Goal: Transaction & Acquisition: Subscribe to service/newsletter

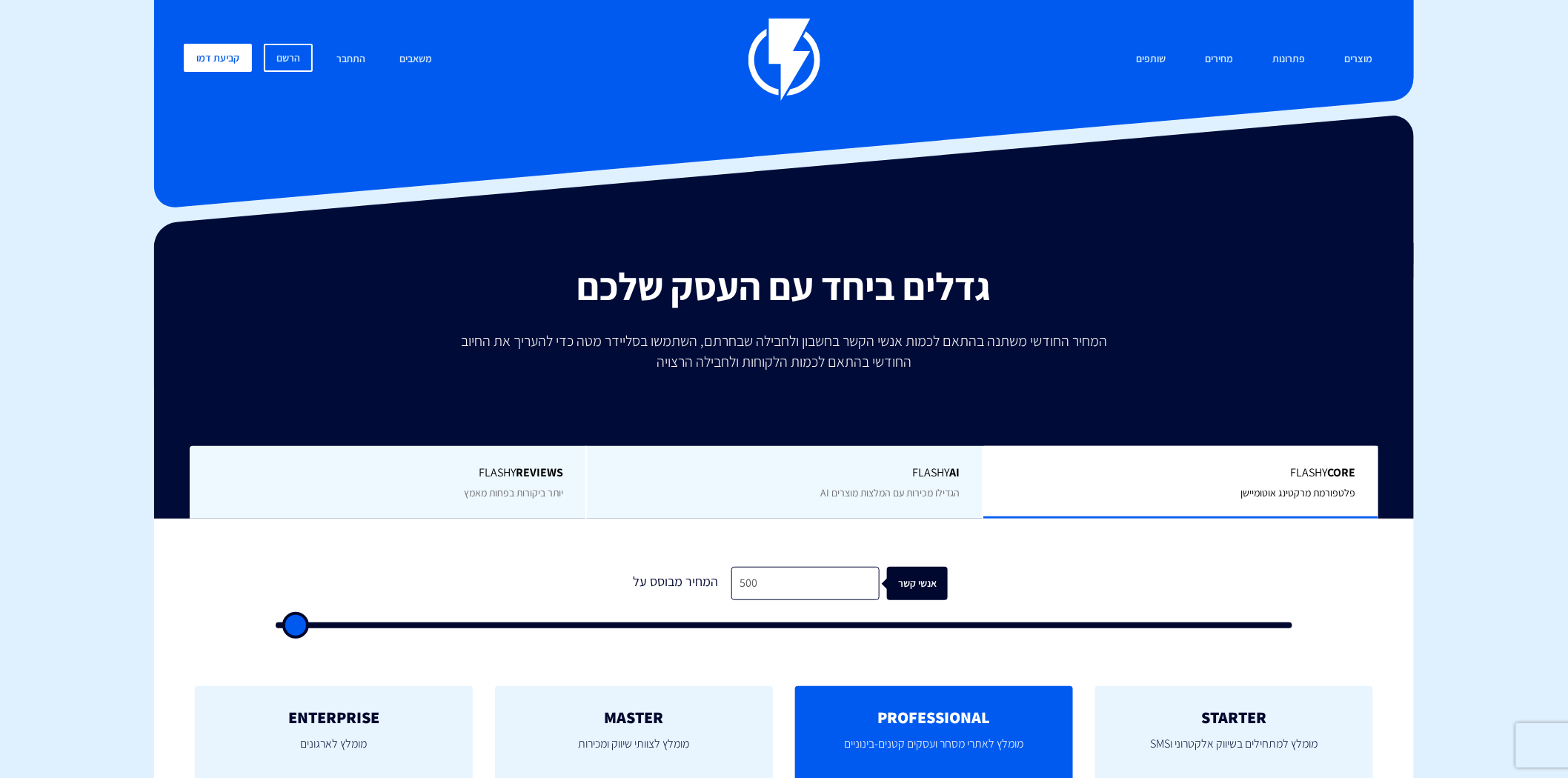
scroll to position [219, 0]
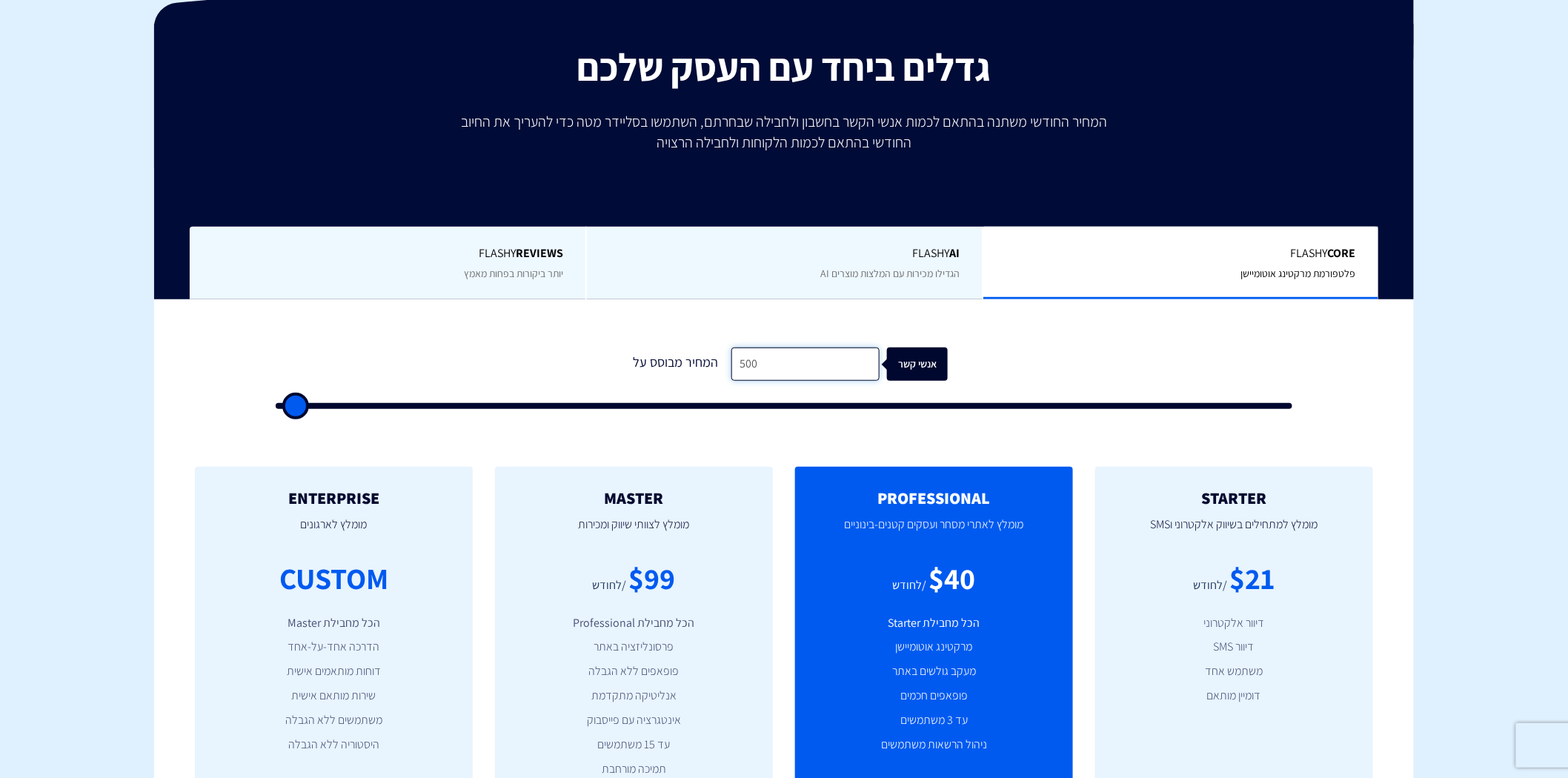
click at [771, 360] on input "500" at bounding box center [805, 364] width 148 height 33
type input "2"
type input "500"
type input "20"
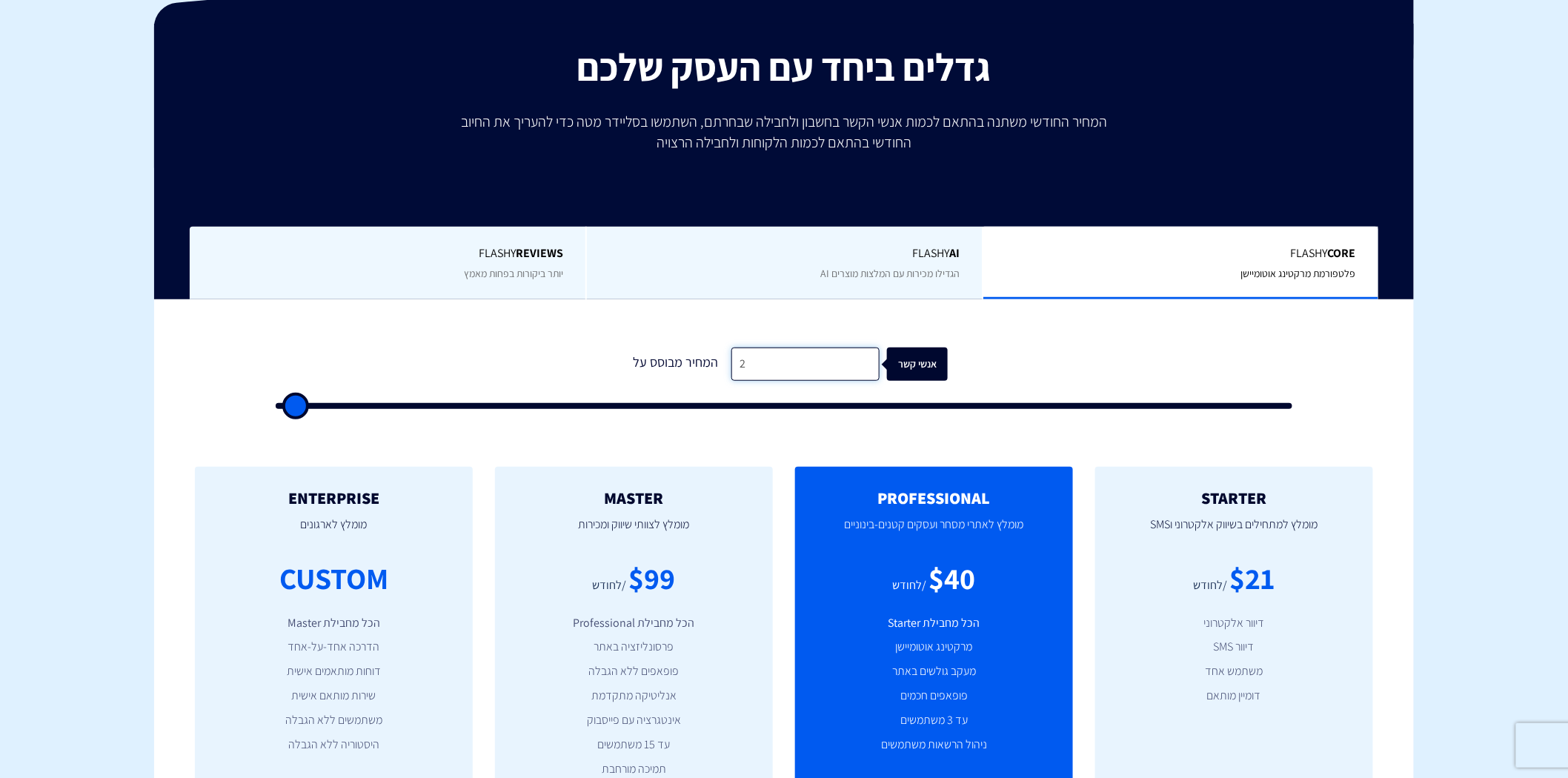
type input "500"
type input "200"
type input "500"
type input "2,000"
type input "2000"
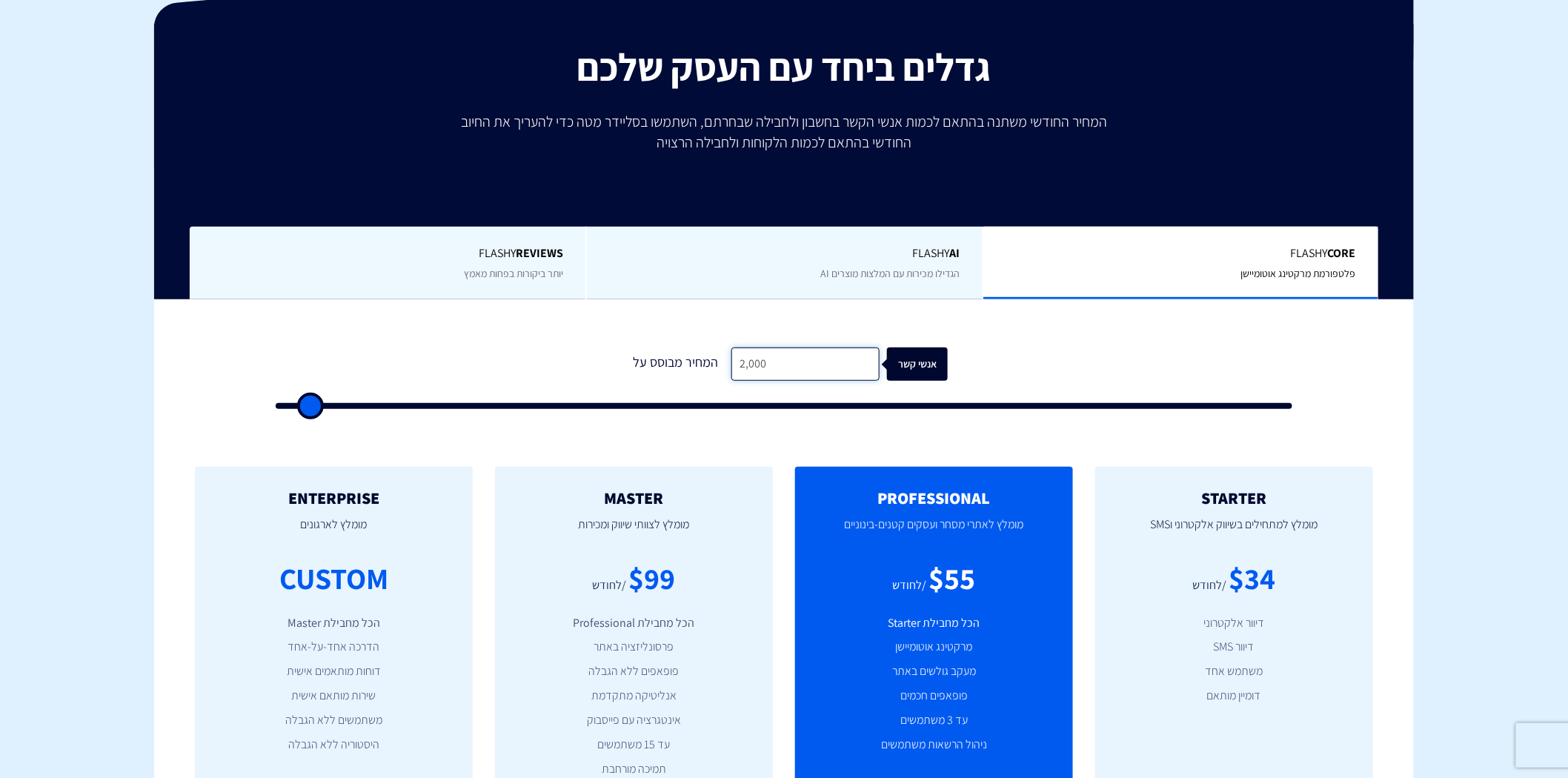
type input "20,000"
type input "20000"
type input "20,000"
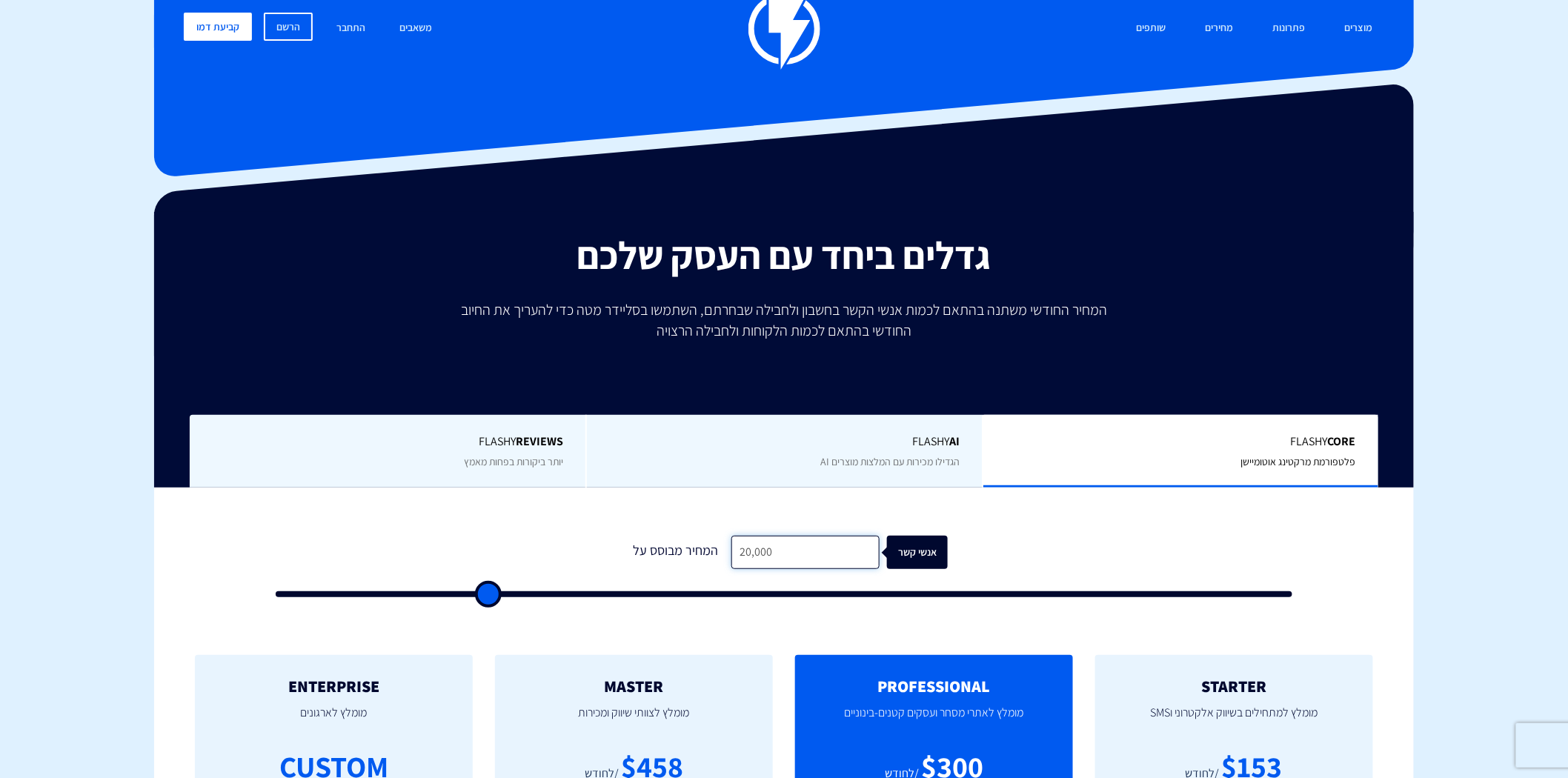
scroll to position [0, 0]
